Goal: Transaction & Acquisition: Purchase product/service

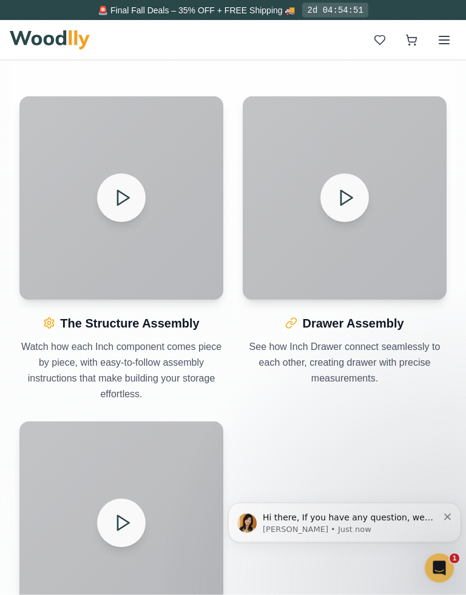
scroll to position [1469, 0]
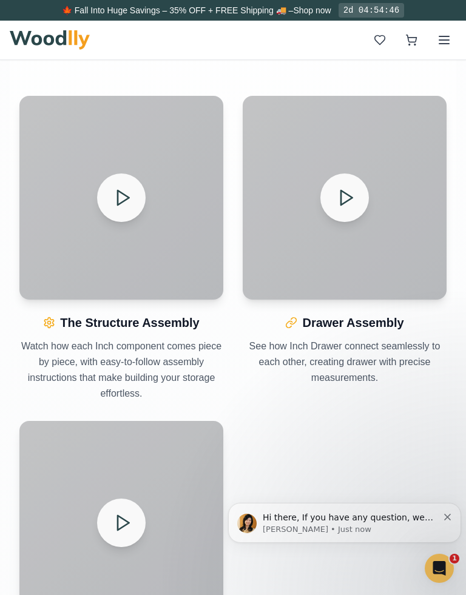
click at [136, 205] on button at bounding box center [121, 197] width 48 height 48
click at [354, 195] on icon at bounding box center [345, 197] width 19 height 19
click at [431, 433] on div "Your browser does not support the video tag. The Structure Assembly Watch how e…" at bounding box center [232, 403] width 427 height 615
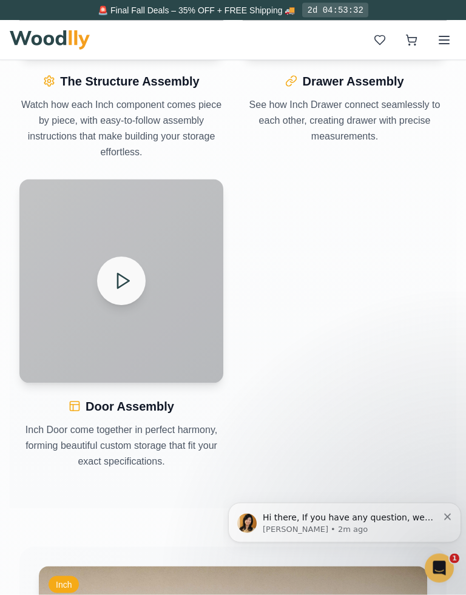
scroll to position [1711, 0]
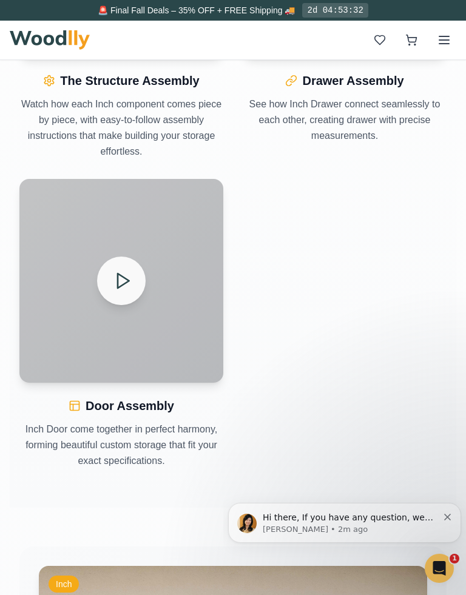
click at [118, 284] on polygon at bounding box center [124, 280] width 12 height 15
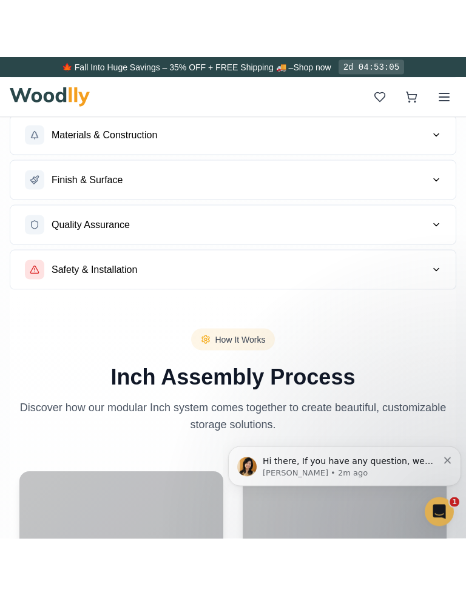
scroll to position [967, 0]
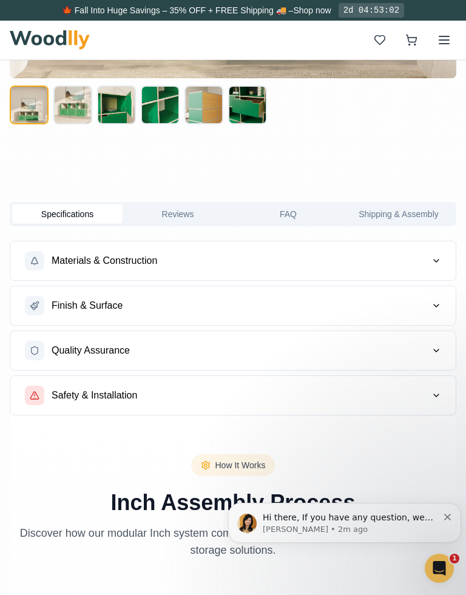
click at [144, 270] on button "Materials & Construction" at bounding box center [232, 260] width 445 height 39
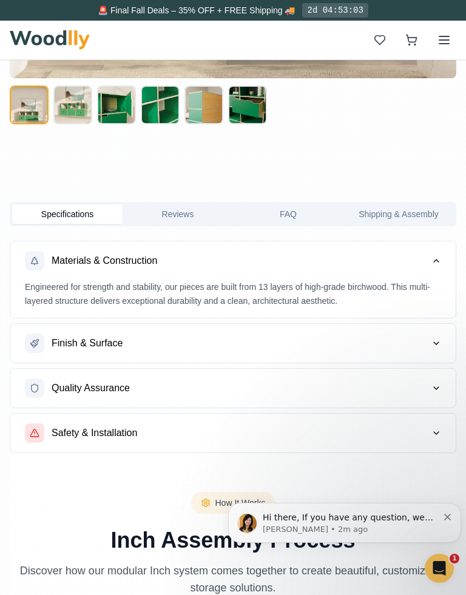
click at [433, 261] on icon "button" at bounding box center [436, 261] width 10 height 10
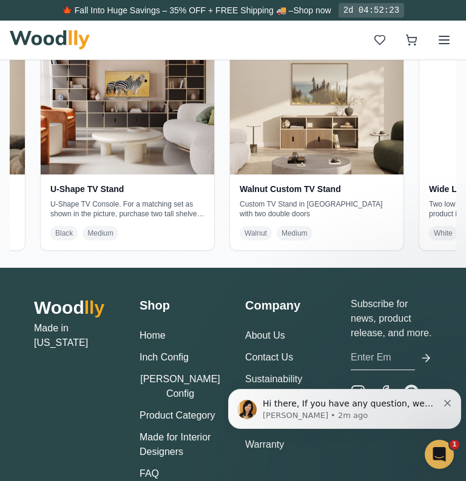
scroll to position [0, 169]
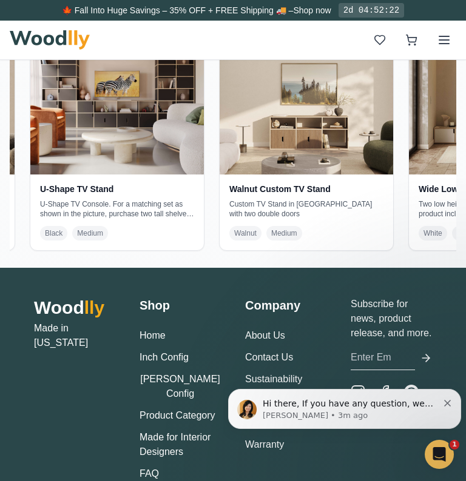
click at [339, 199] on p "Custom TV Stand in [GEOGRAPHIC_DATA] with two double doors" at bounding box center [306, 208] width 154 height 19
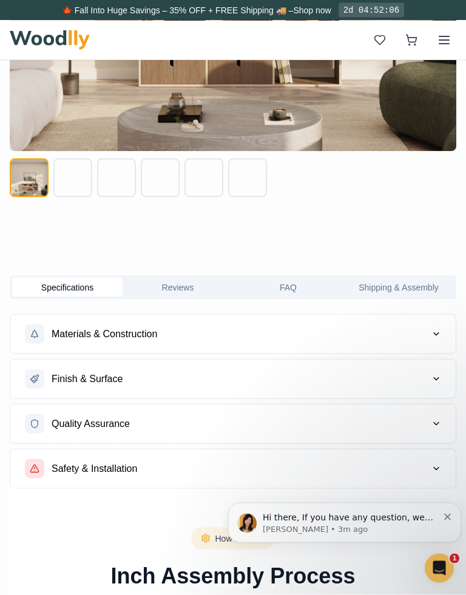
scroll to position [895, 0]
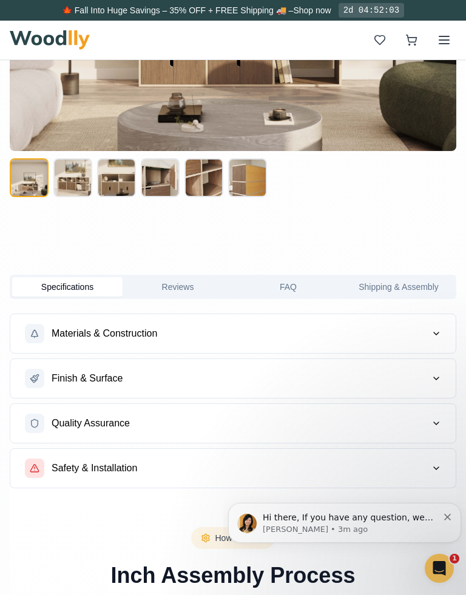
click at [93, 290] on button "Specifications" at bounding box center [67, 286] width 110 height 19
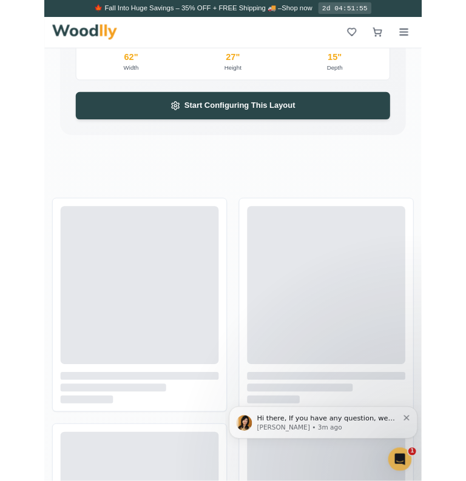
scroll to position [2788, 0]
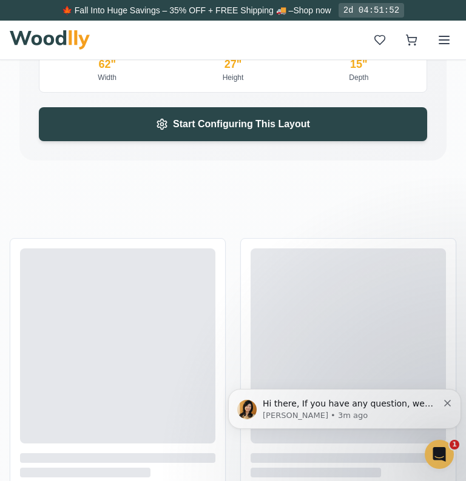
click at [290, 127] on span "Start Configuring This Layout" at bounding box center [241, 124] width 137 height 15
